Goal: Information Seeking & Learning: Learn about a topic

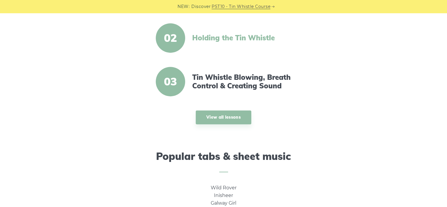
scroll to position [265, 0]
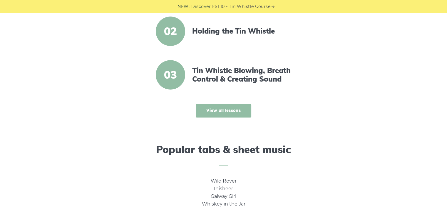
click at [224, 108] on link "View all lessons" at bounding box center [224, 111] width 56 height 14
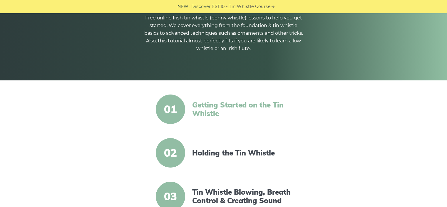
scroll to position [88, 0]
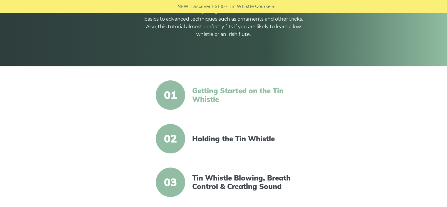
click at [216, 90] on link "Getting Started on the Tin Whistle" at bounding box center [242, 94] width 101 height 17
